Goal: Task Accomplishment & Management: Understand process/instructions

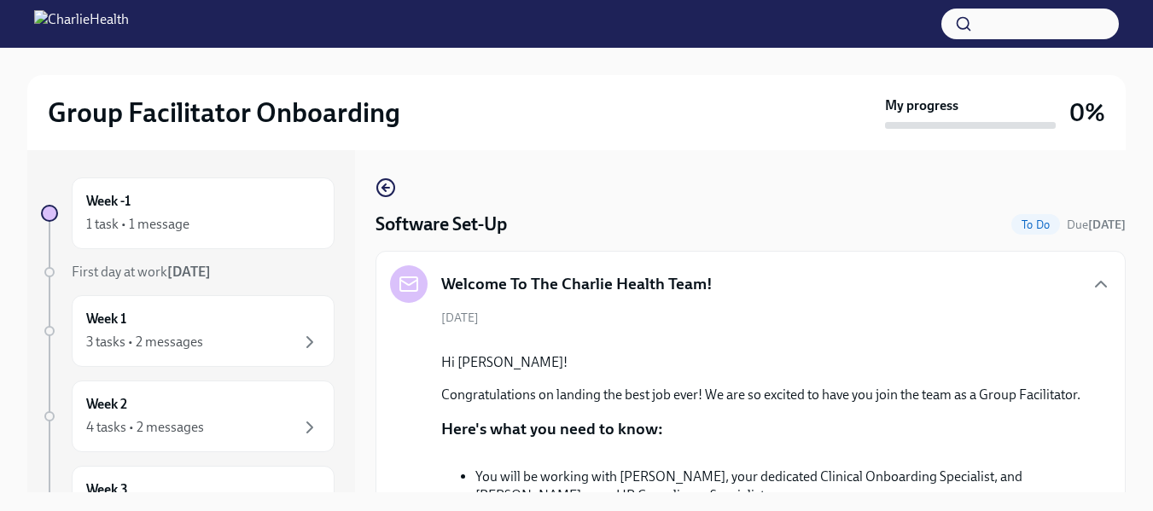
scroll to position [1463, 0]
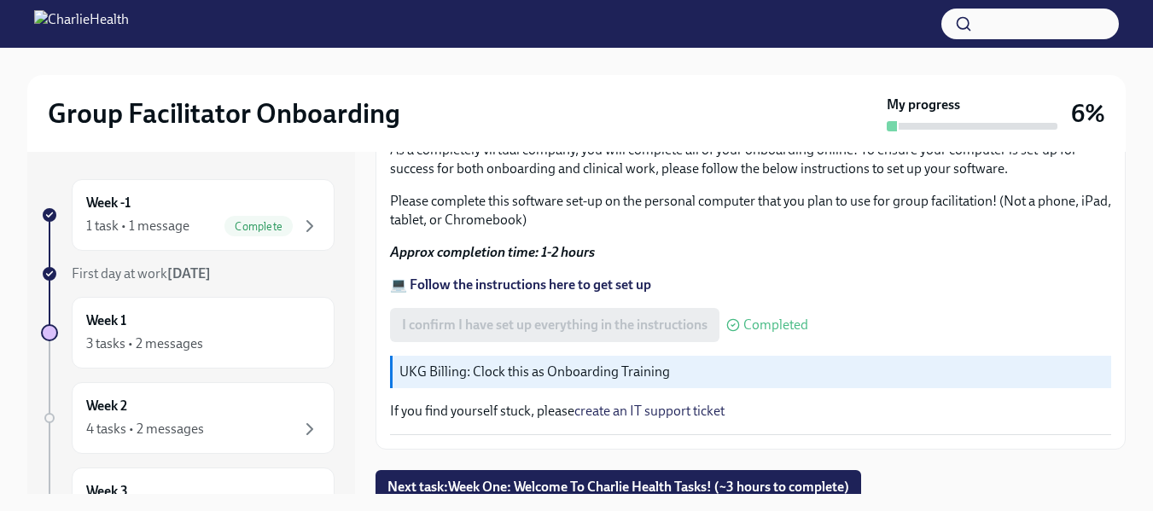
scroll to position [685, 0]
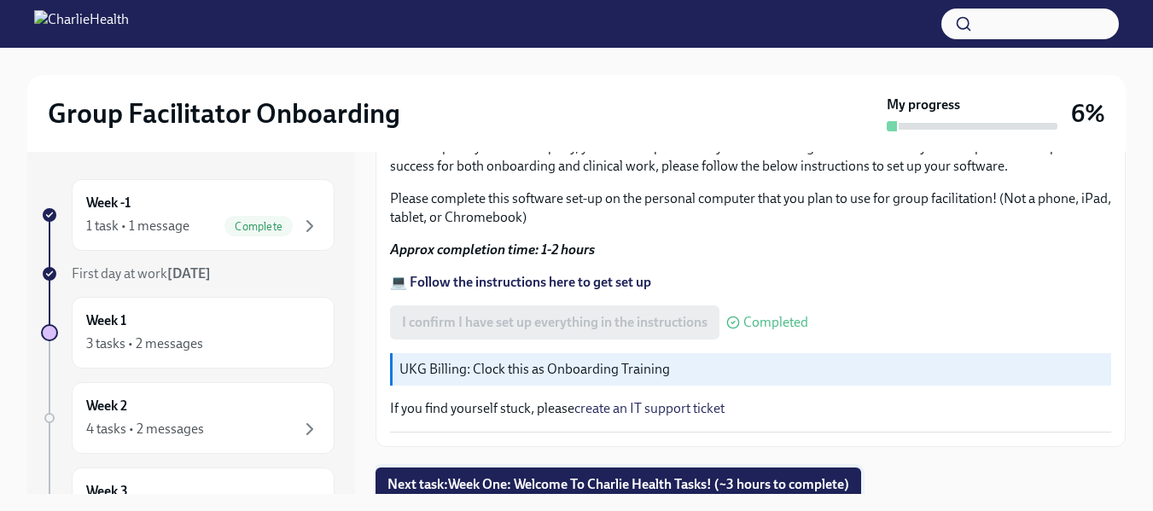
click at [562, 480] on span "Next task : Week One: Welcome To Charlie Health Tasks! (~3 hours to complete)" at bounding box center [618, 484] width 462 height 17
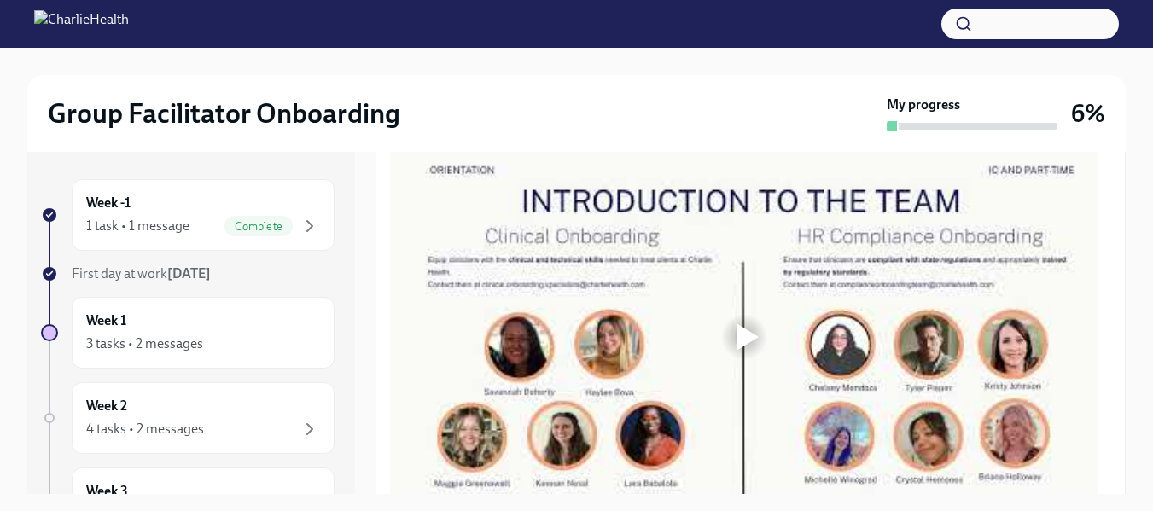
scroll to position [939, 0]
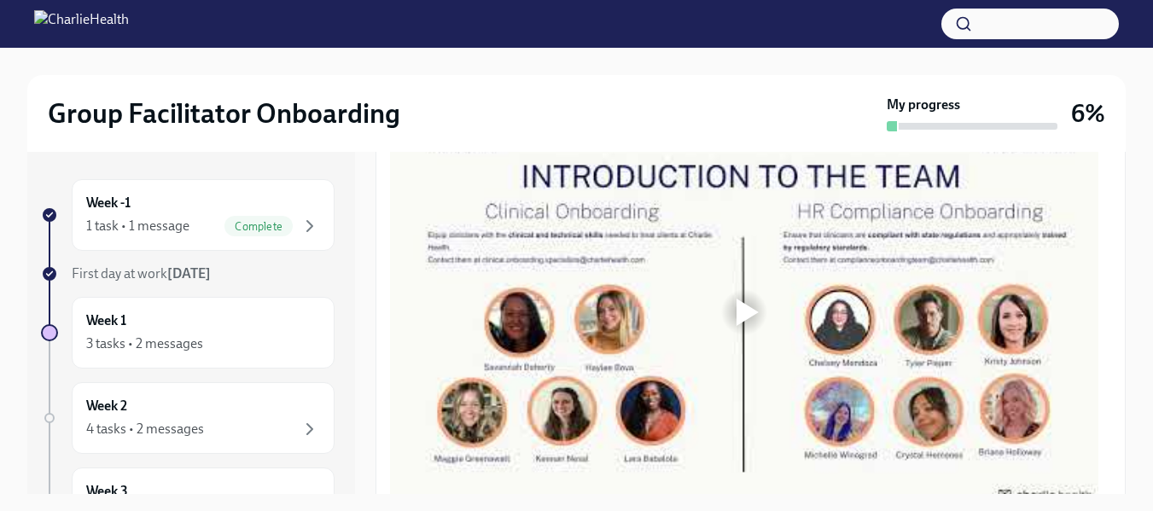
click at [551, 302] on div at bounding box center [744, 312] width 708 height 398
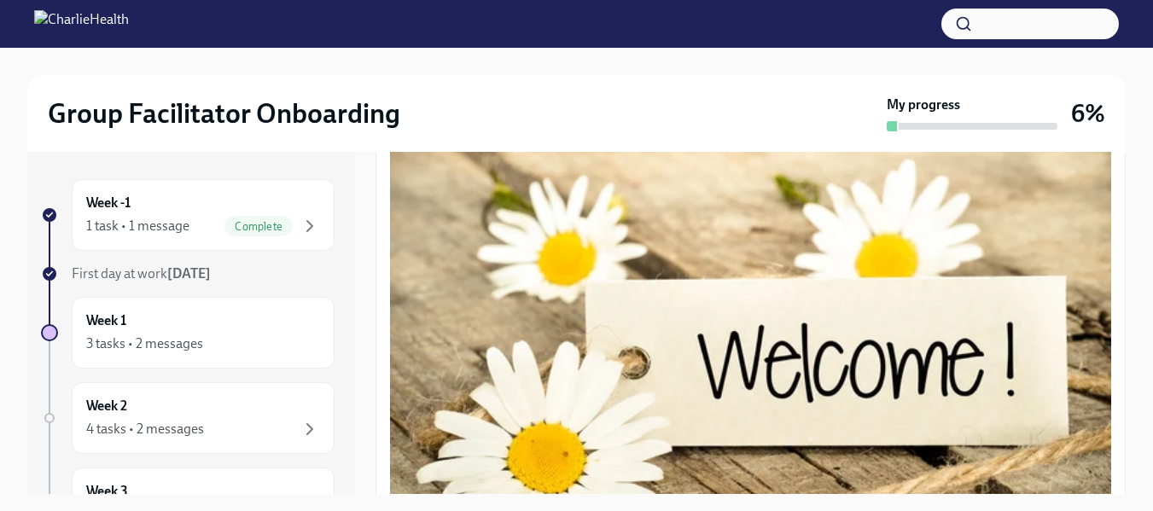
scroll to position [256, 0]
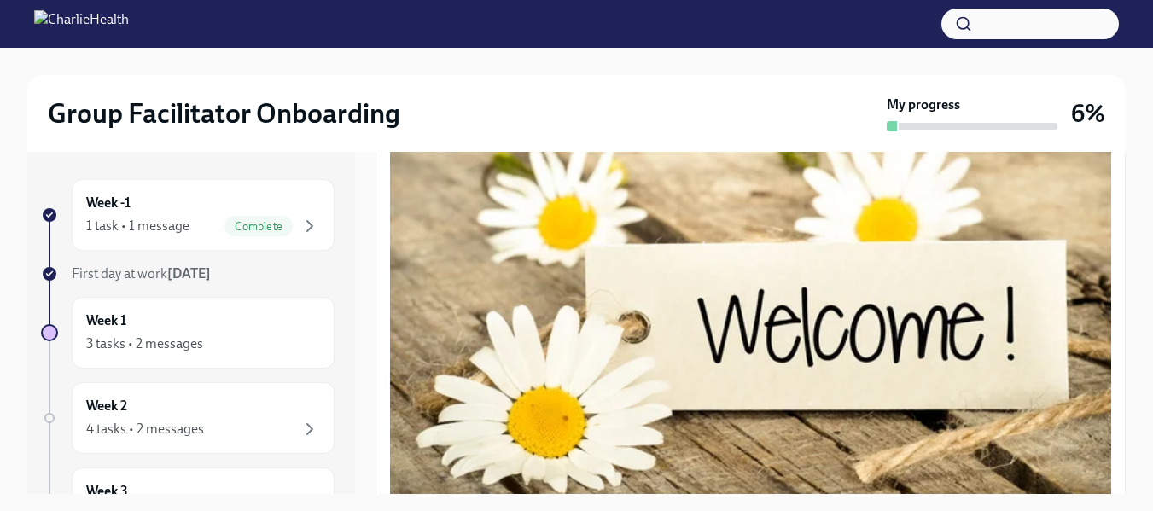
click at [701, 318] on button "Zoom image" at bounding box center [750, 311] width 721 height 433
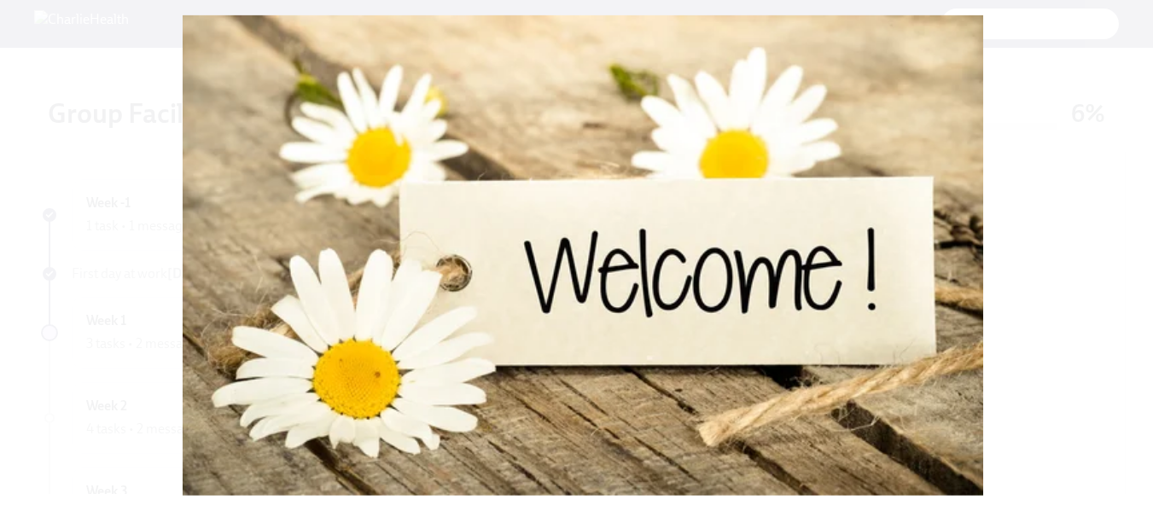
click at [701, 318] on button "Unzoom image" at bounding box center [576, 255] width 1153 height 511
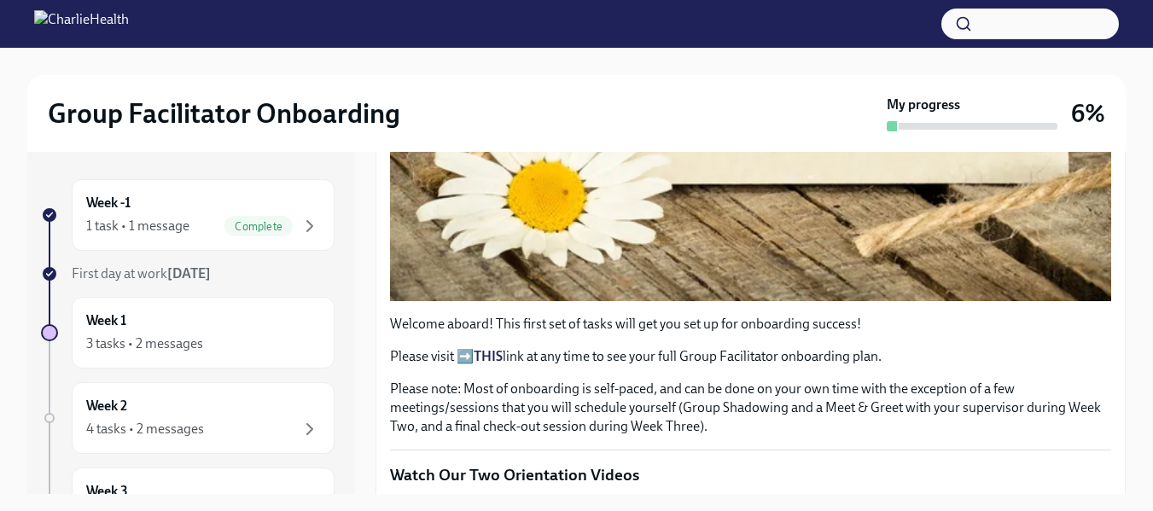
scroll to position [512, 0]
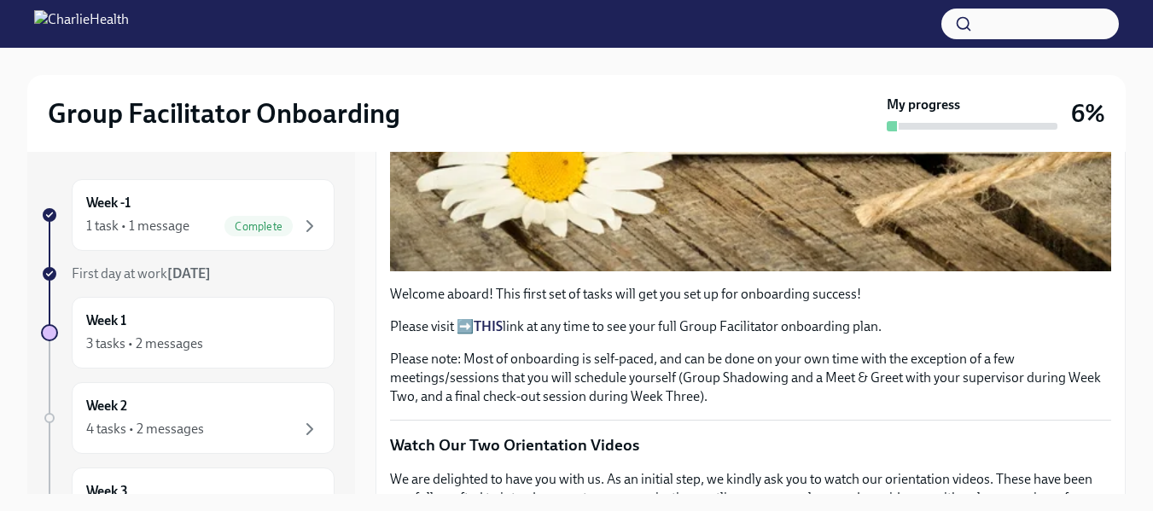
click at [466, 317] on p "Please visit ➡️ THIS link at any time to see your full Group Facilitator onboar…" at bounding box center [750, 326] width 721 height 19
click at [487, 319] on strong "THIS" at bounding box center [488, 326] width 29 height 16
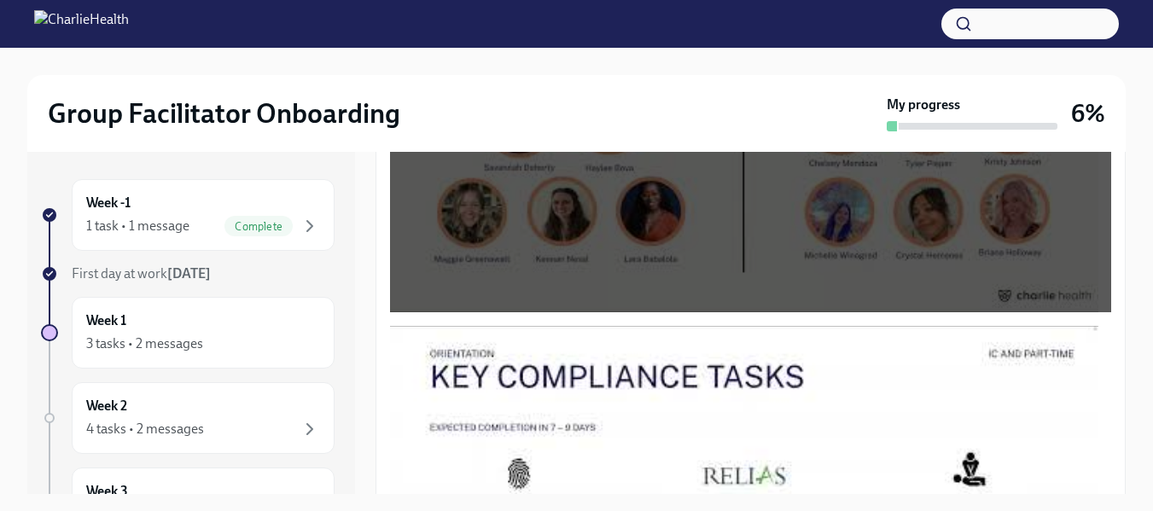
scroll to position [1109, 0]
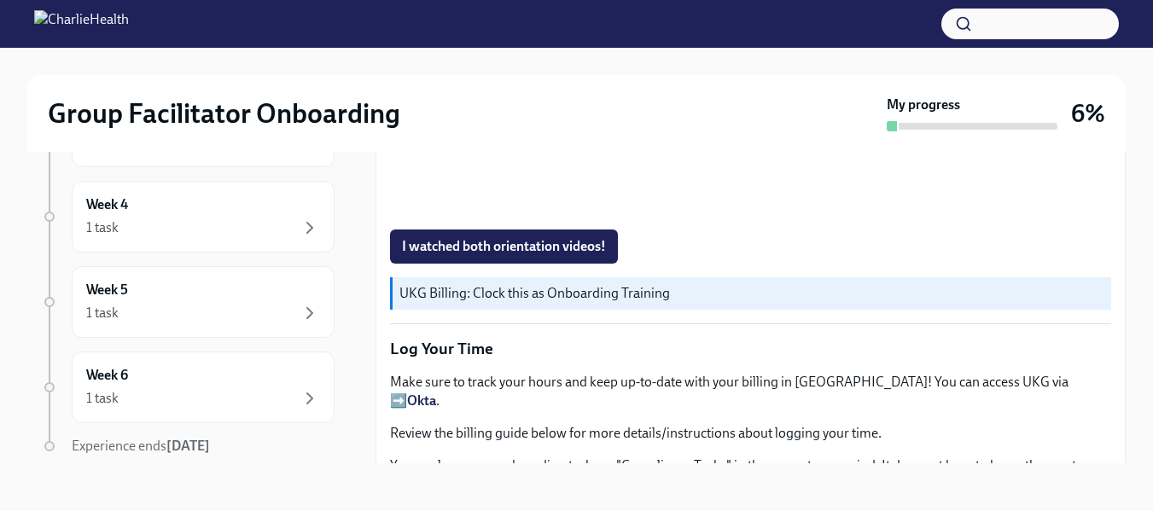
scroll to position [1621, 0]
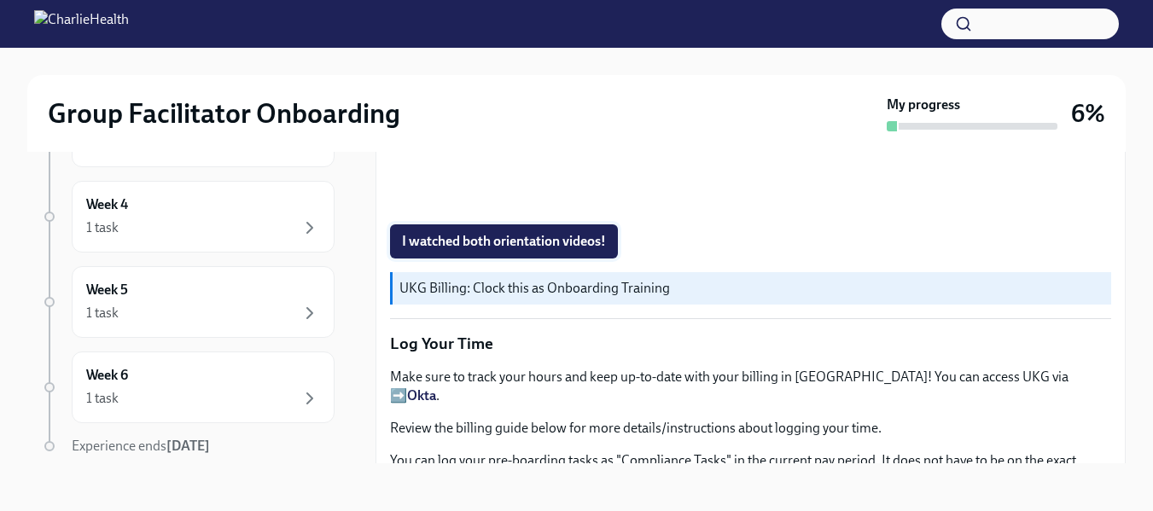
click at [488, 233] on span "I watched both orientation videos!" at bounding box center [504, 241] width 204 height 17
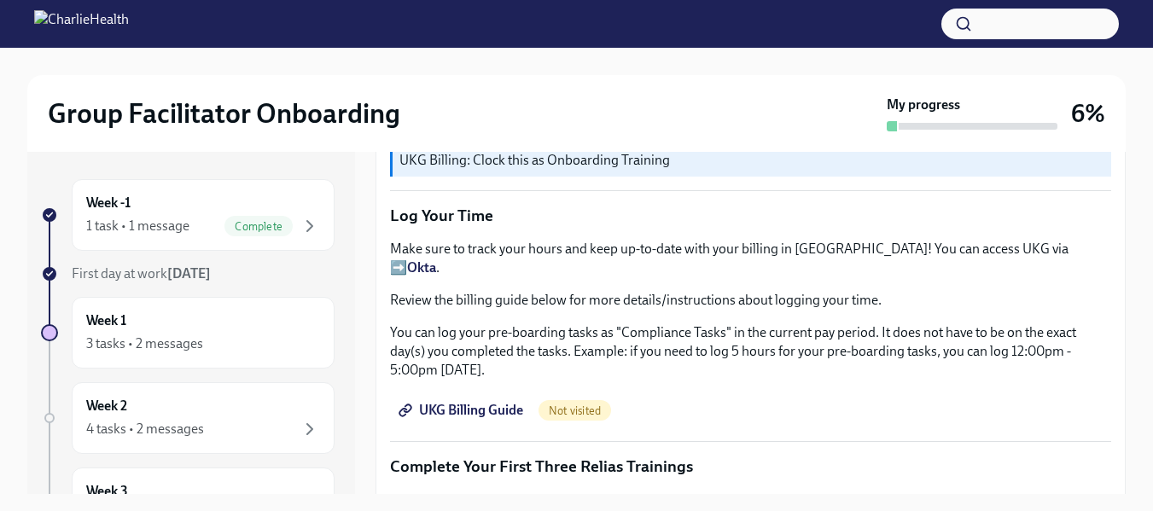
scroll to position [1792, 0]
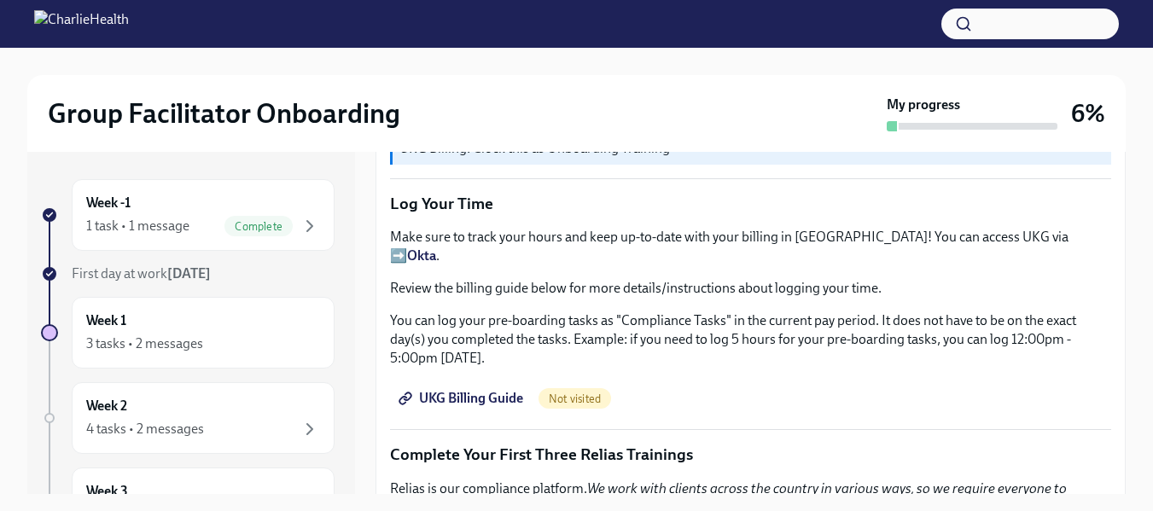
click at [968, 233] on p "Make sure to track your hours and keep up-to-date with your billing in UKG! You…" at bounding box center [750, 247] width 721 height 38
click at [971, 228] on p "Make sure to track your hours and keep up-to-date with your billing in UKG! You…" at bounding box center [750, 247] width 721 height 38
click at [436, 247] on strong "Okta" at bounding box center [421, 255] width 29 height 16
